Goal: Task Accomplishment & Management: Complete application form

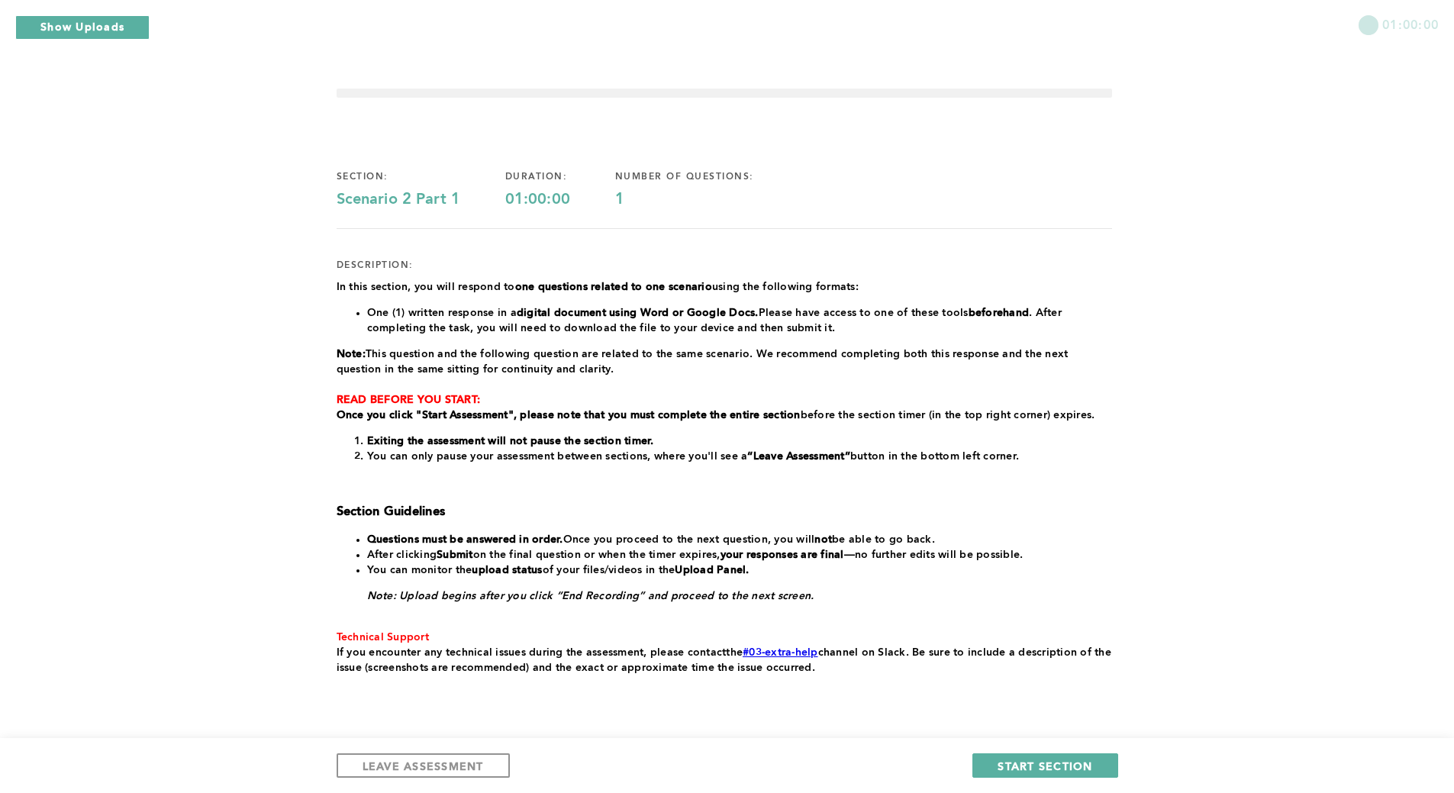
click at [85, 456] on div "01:00:00 section: Scenario 2 Part 1 duration: 01:00:00 number of questions: 1 d…" at bounding box center [727, 420] width 1454 height 840
click at [419, 767] on span "LEAVE ASSESSMENT" at bounding box center [422, 765] width 121 height 14
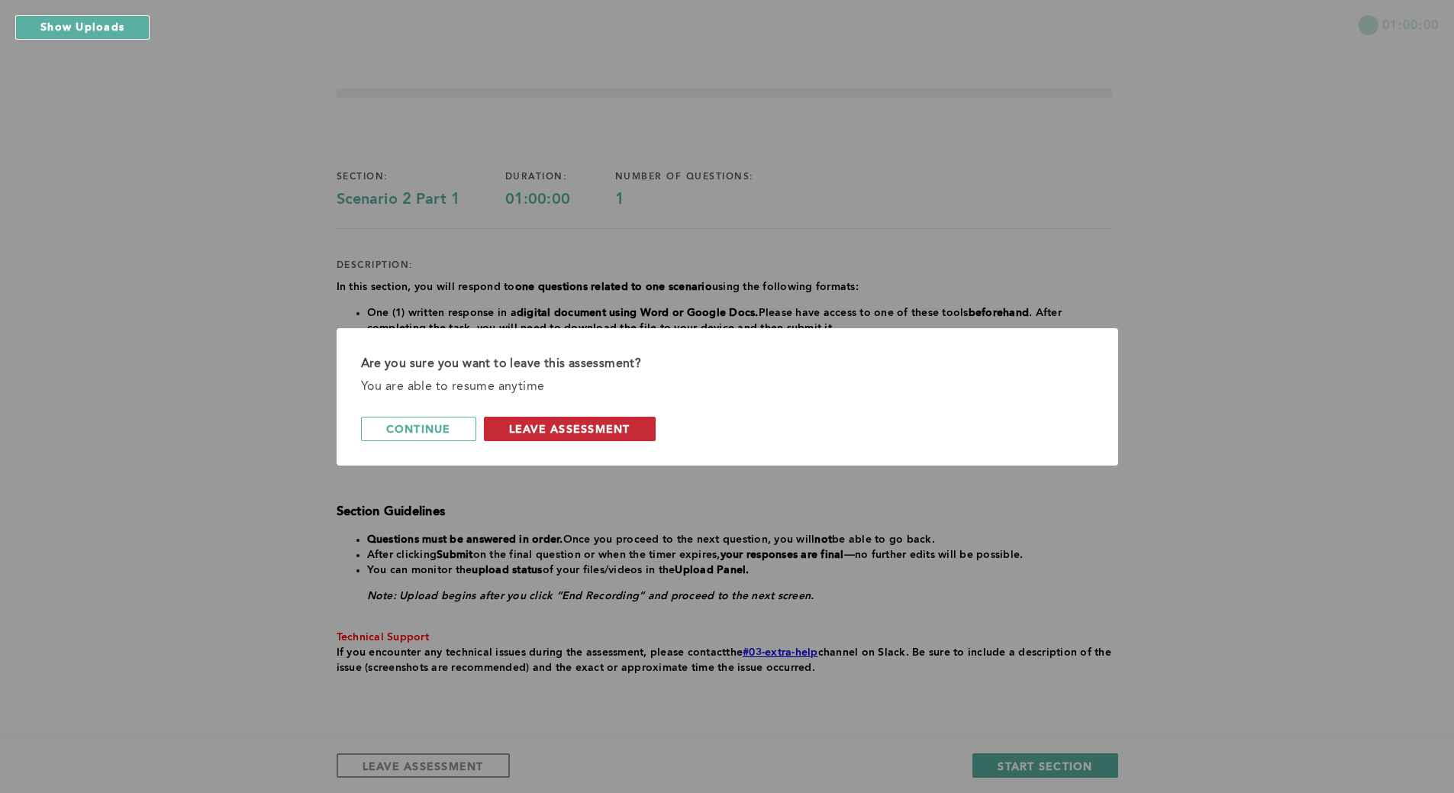
click at [565, 427] on span "leave assessment" at bounding box center [569, 428] width 121 height 14
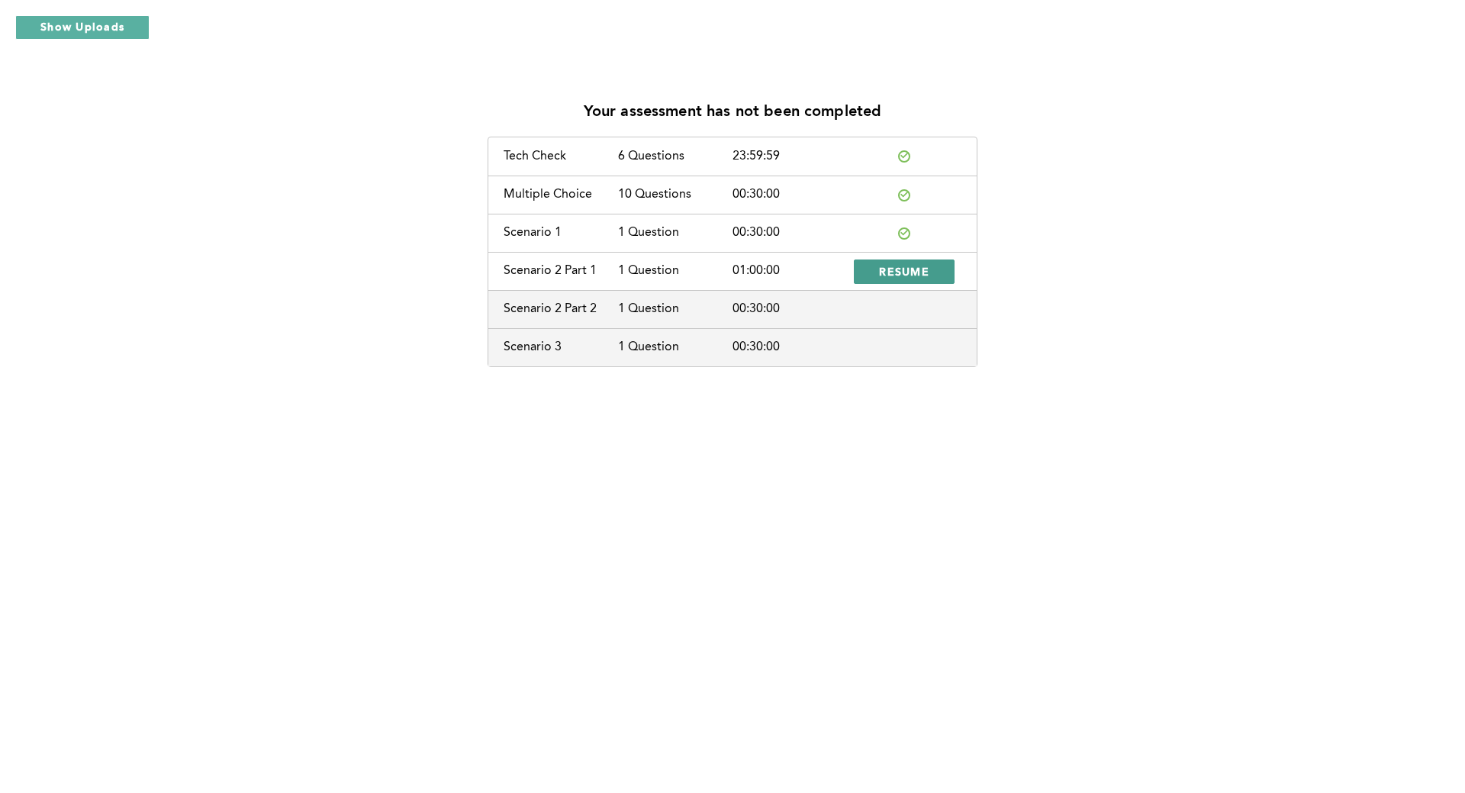
click at [915, 272] on span "RESUME" at bounding box center [904, 271] width 50 height 14
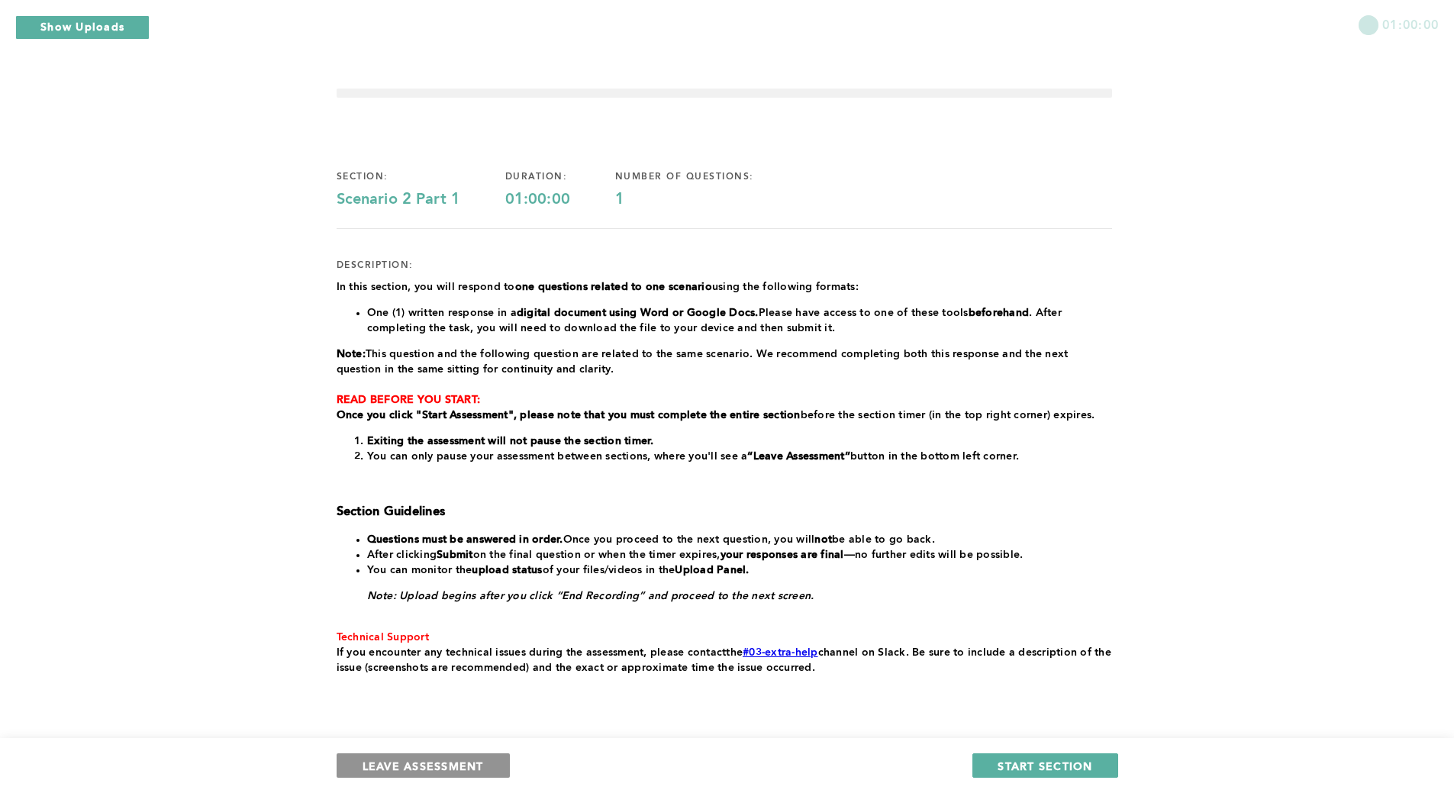
click at [399, 761] on span "LEAVE ASSESSMENT" at bounding box center [422, 765] width 121 height 14
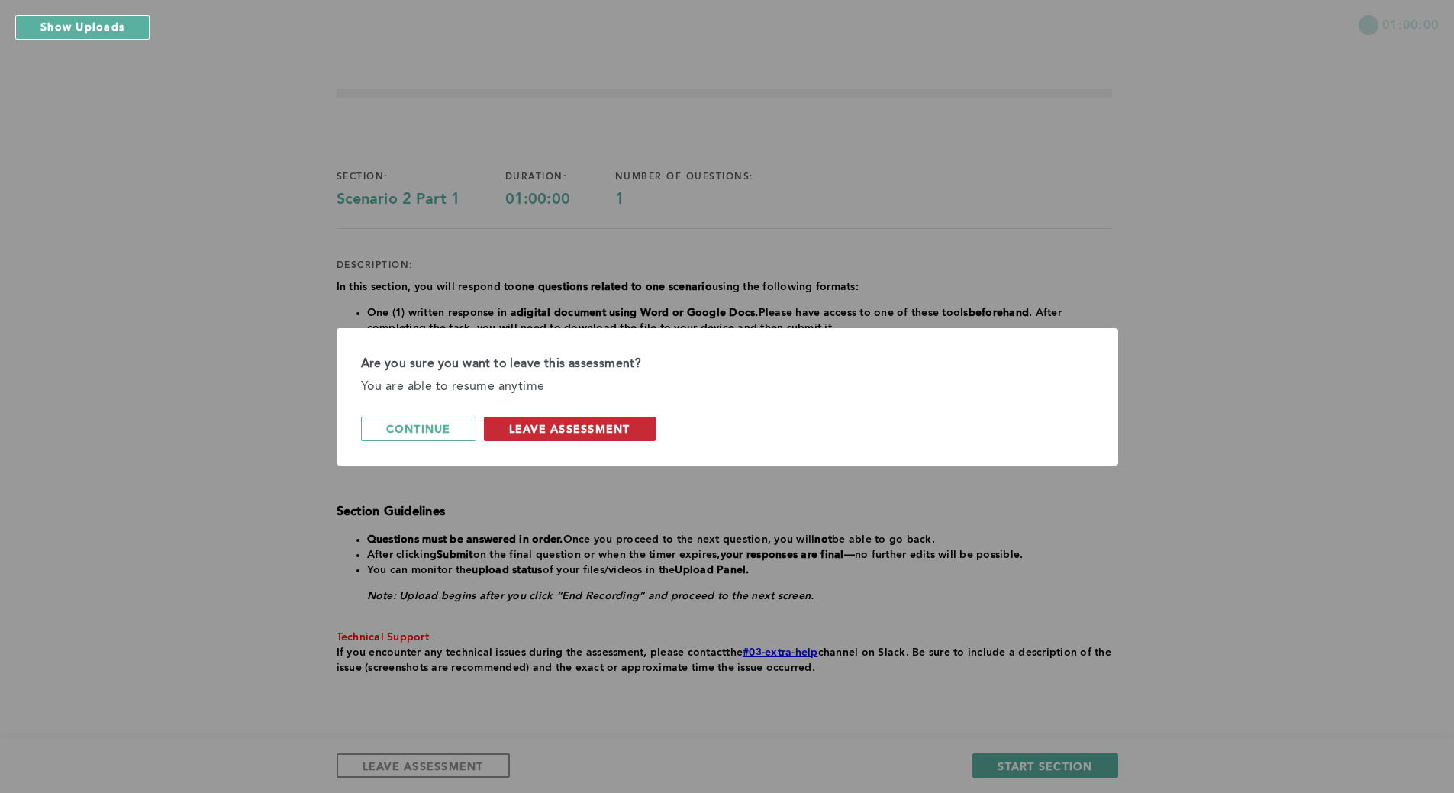
click at [524, 431] on span "leave assessment" at bounding box center [569, 428] width 121 height 14
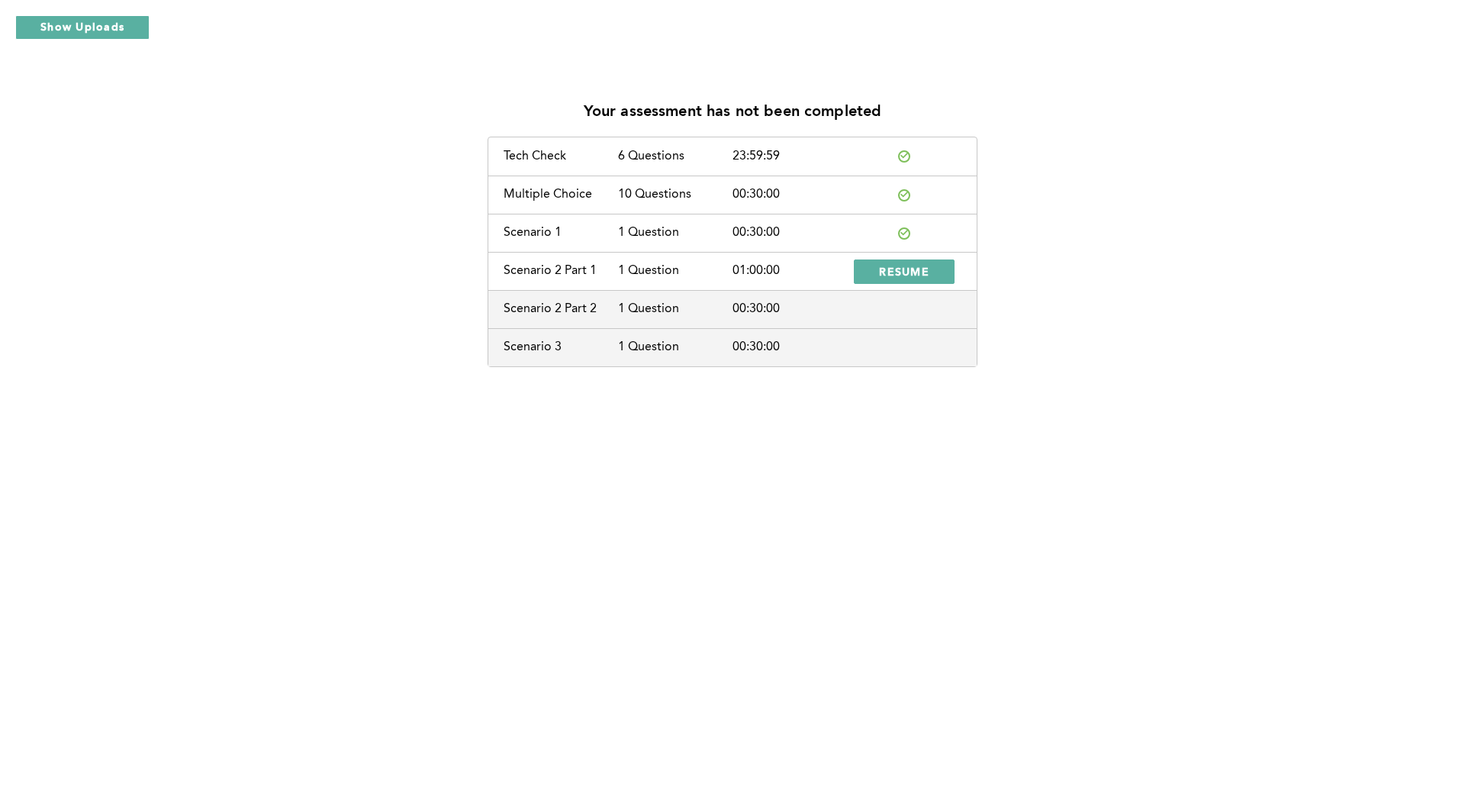
click at [1247, 241] on div "Your assessment has not been completed Tech Check 6 Questions 23:59:59 Multiple…" at bounding box center [732, 228] width 1441 height 278
click at [908, 273] on span "RESUME" at bounding box center [904, 271] width 50 height 14
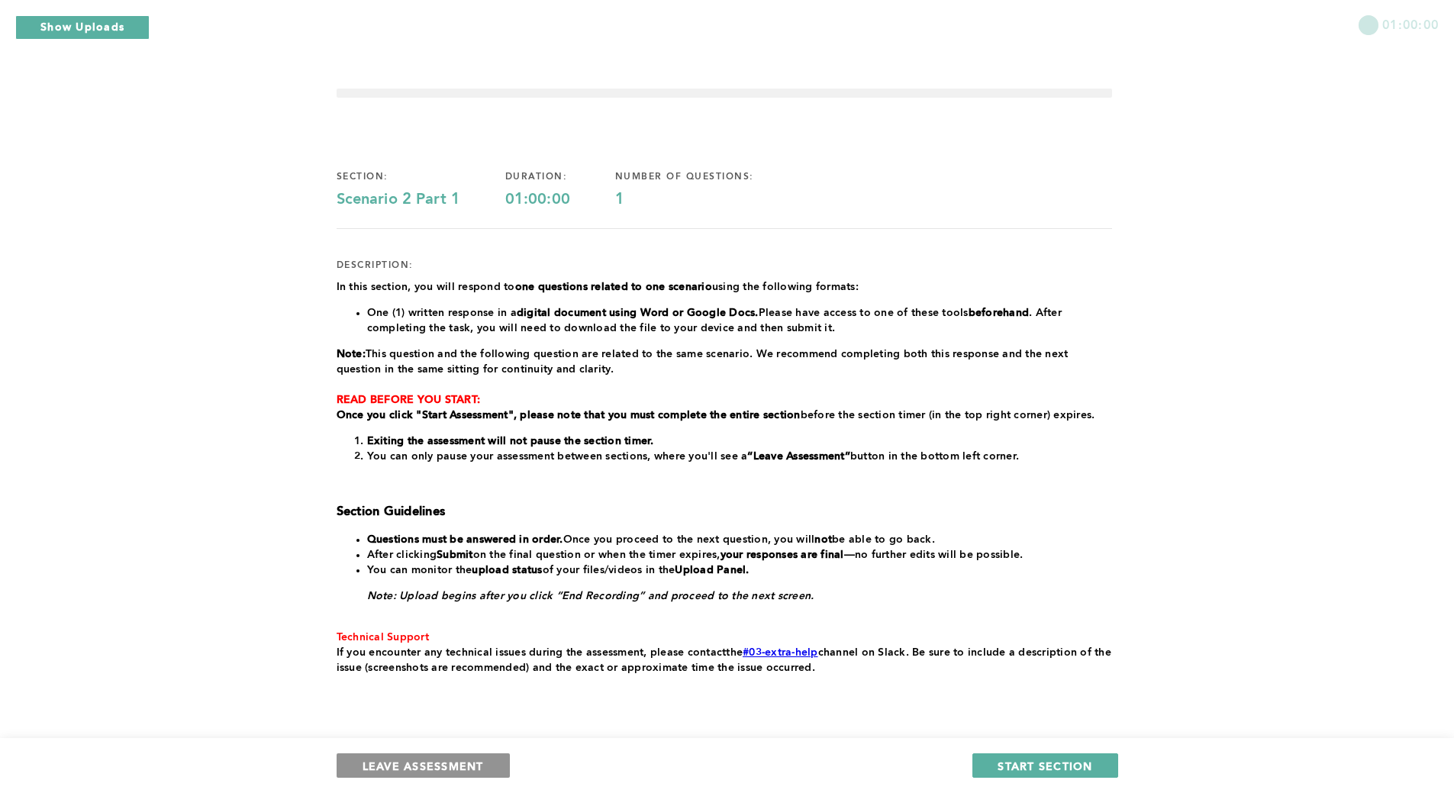
click at [443, 771] on span "LEAVE ASSESSMENT" at bounding box center [422, 765] width 121 height 14
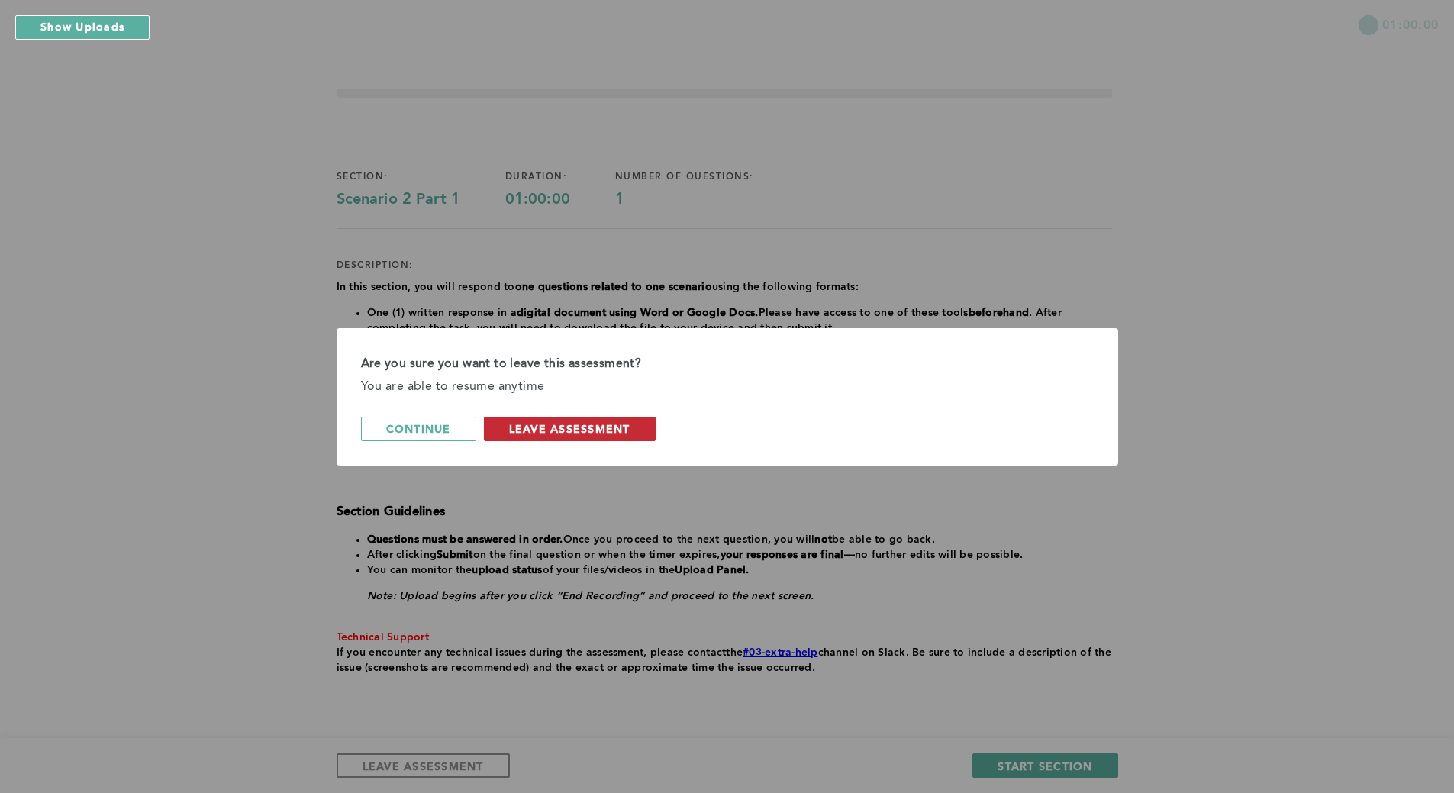
click at [531, 428] on span "leave assessment" at bounding box center [569, 428] width 121 height 14
